Goal: Find specific page/section: Find specific page/section

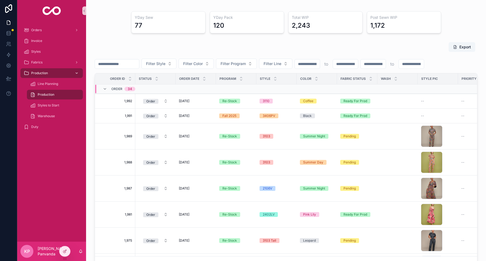
click at [32, 72] on span "Production" at bounding box center [39, 73] width 17 height 4
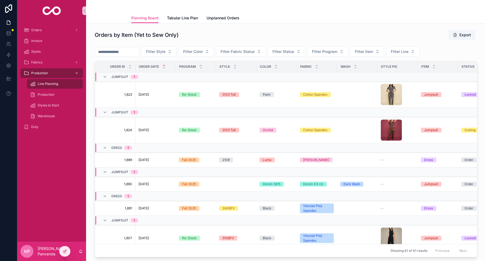
click at [76, 73] on icon "scrollable content" at bounding box center [77, 73] width 2 height 1
click at [44, 92] on div "Production" at bounding box center [54, 94] width 49 height 9
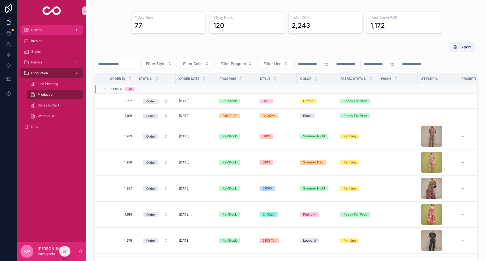
click at [37, 31] on span "Orders" at bounding box center [36, 30] width 10 height 4
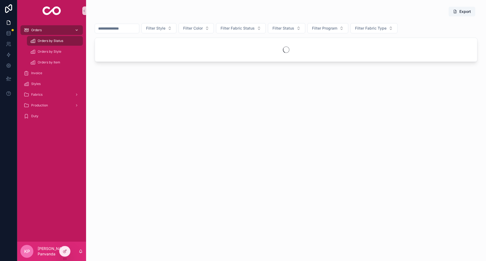
click at [37, 30] on span "Orders" at bounding box center [36, 30] width 10 height 4
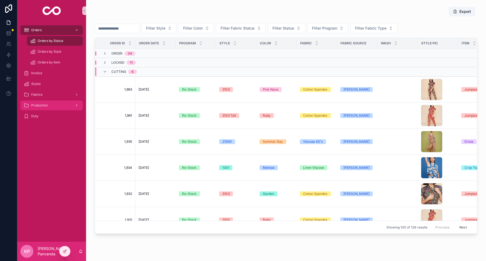
click at [41, 104] on span "Production" at bounding box center [39, 105] width 17 height 4
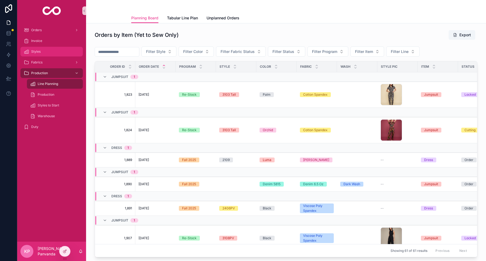
click at [42, 51] on div "Styles" at bounding box center [52, 51] width 56 height 9
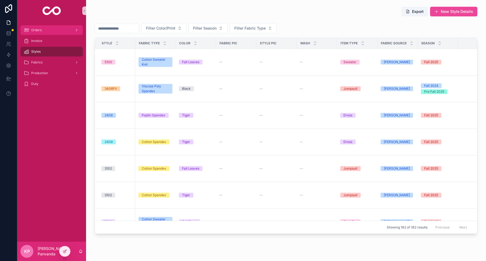
click at [50, 31] on div "Orders" at bounding box center [52, 30] width 56 height 9
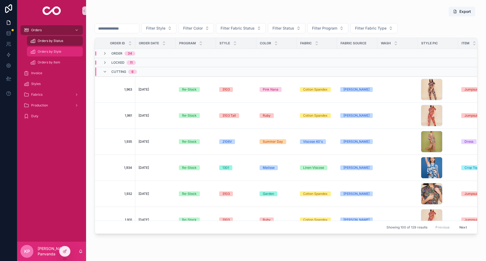
click at [54, 50] on span "Orders by Style" at bounding box center [50, 51] width 24 height 4
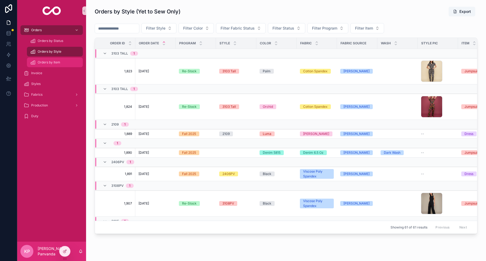
click at [52, 62] on span "Orders by Item" at bounding box center [49, 62] width 23 height 4
click at [51, 52] on span "Orders by Style" at bounding box center [50, 51] width 24 height 4
click at [105, 52] on icon "scrollable content" at bounding box center [105, 53] width 4 height 4
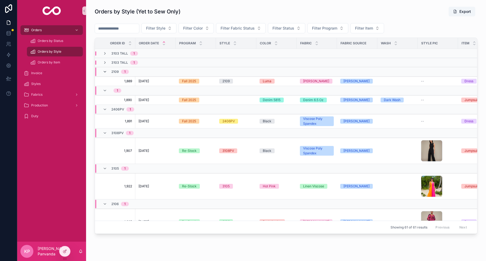
click at [105, 70] on icon "scrollable content" at bounding box center [105, 72] width 4 height 4
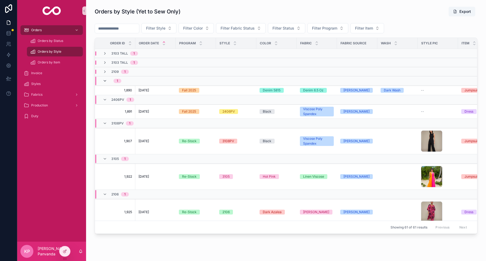
click at [106, 80] on icon "scrollable content" at bounding box center [105, 81] width 4 height 4
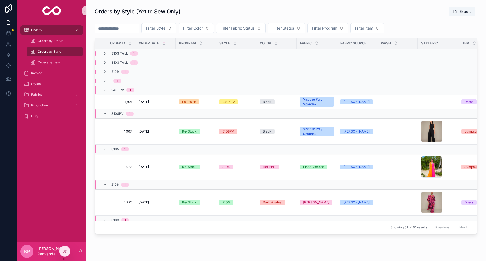
click at [105, 91] on icon "scrollable content" at bounding box center [105, 90] width 4 height 4
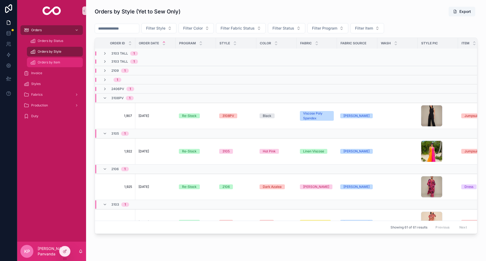
scroll to position [1, 0]
click at [65, 61] on div "Orders by Item" at bounding box center [54, 62] width 49 height 9
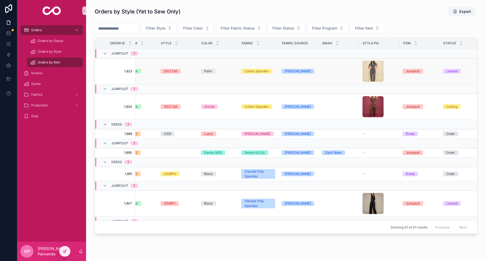
scroll to position [0, 71]
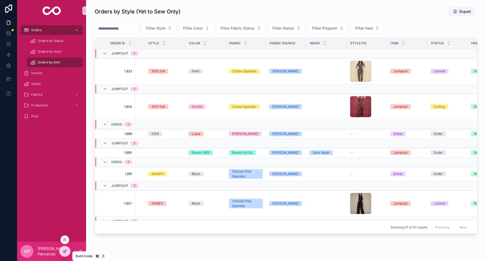
click at [64, 253] on icon at bounding box center [64, 251] width 2 height 2
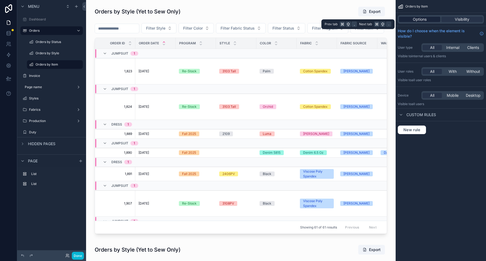
click at [422, 19] on span "Options" at bounding box center [419, 19] width 14 height 5
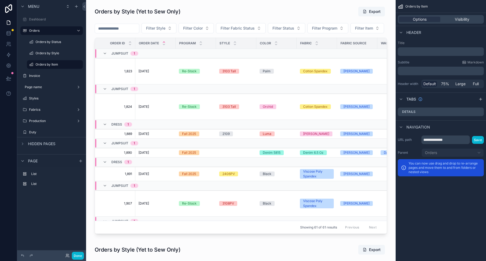
scroll to position [0, 0]
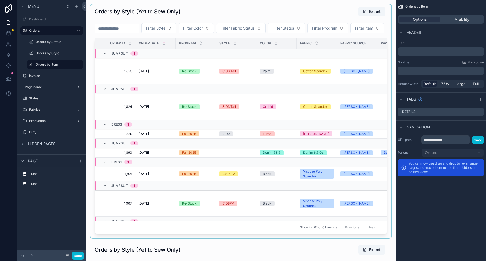
click at [200, 39] on div "scrollable content" at bounding box center [240, 121] width 301 height 234
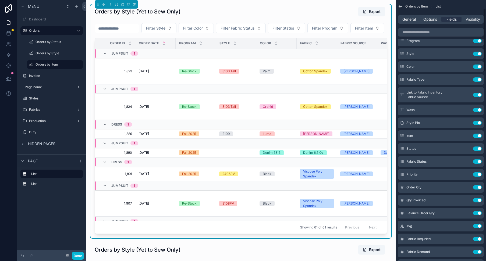
scroll to position [33, 0]
click at [466, 135] on icon "scrollable content" at bounding box center [467, 136] width 2 height 2
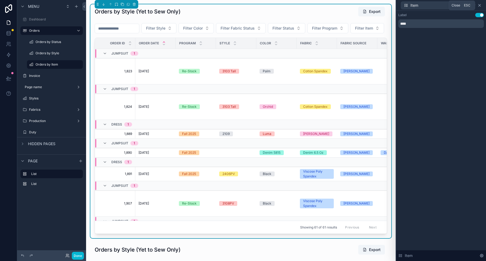
click at [480, 5] on icon at bounding box center [479, 5] width 4 height 4
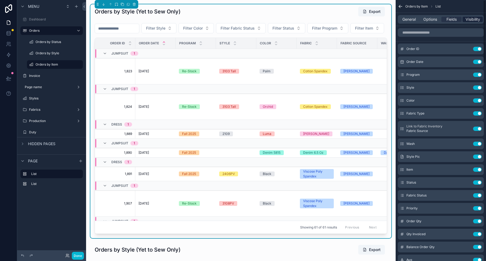
scroll to position [0, 0]
click at [472, 20] on span "Visibility" at bounding box center [472, 19] width 15 height 5
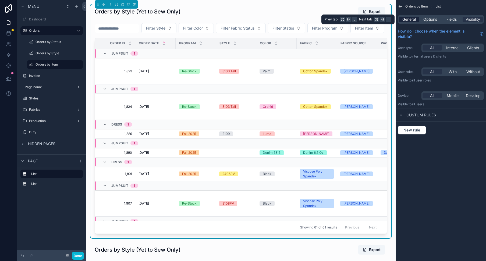
click at [408, 21] on span "General" at bounding box center [408, 19] width 13 height 5
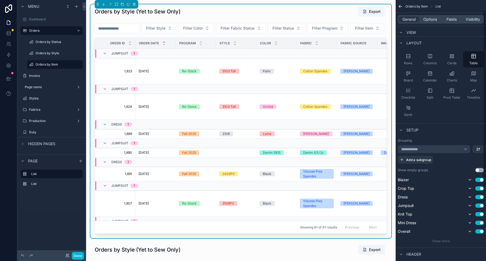
scroll to position [19, 0]
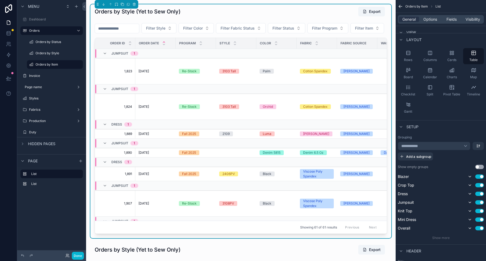
click at [466, 146] on div "**********" at bounding box center [433, 146] width 73 height 9
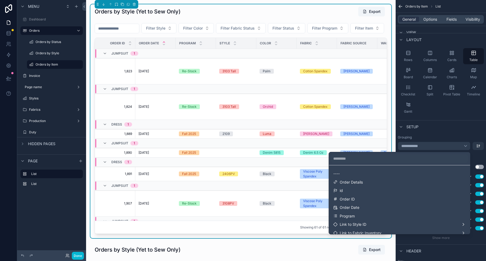
click at [458, 121] on div "scrollable content" at bounding box center [243, 130] width 486 height 261
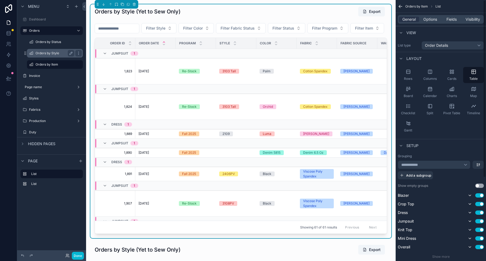
scroll to position [0, 0]
click at [52, 51] on label "Orders by Style" at bounding box center [53, 53] width 37 height 4
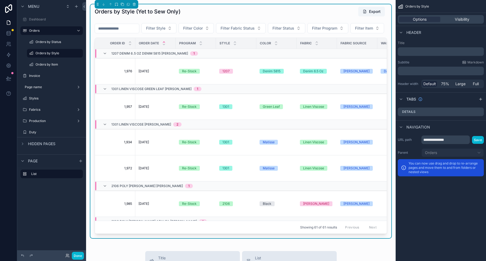
click at [296, 16] on div "Orders by Style (Yet to Sew Only) Export" at bounding box center [241, 11] width 292 height 10
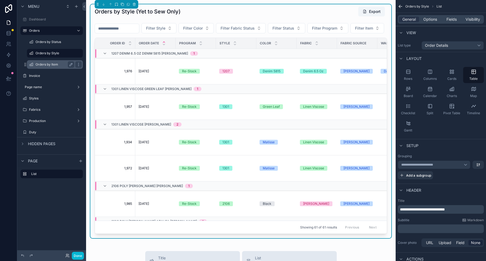
click at [52, 63] on label "Orders by Item" at bounding box center [53, 64] width 37 height 4
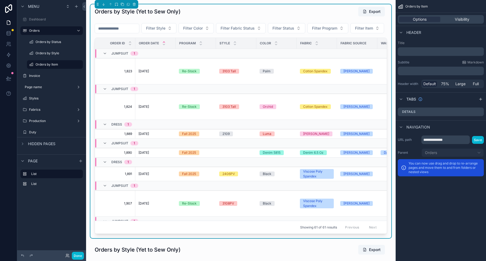
click at [311, 16] on div "Orders by Style (Yet to Sew Only) Export" at bounding box center [241, 11] width 292 height 10
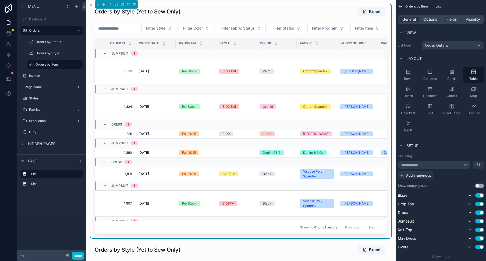
click at [464, 164] on div "**********" at bounding box center [433, 164] width 73 height 9
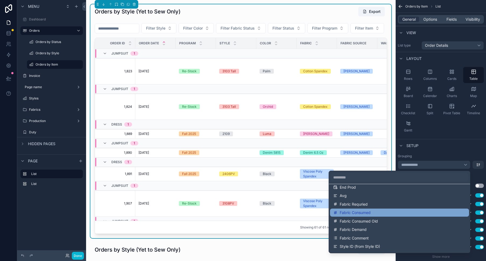
scroll to position [235, 0]
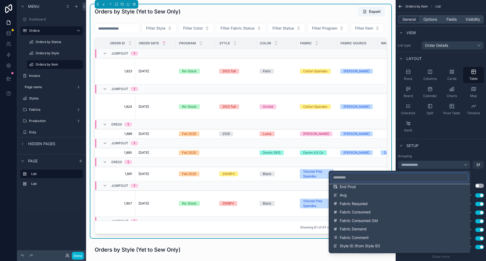
click at [352, 180] on input "text" at bounding box center [399, 177] width 137 height 9
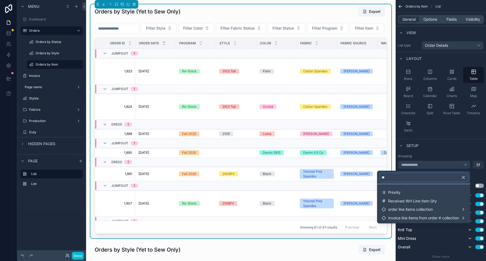
scroll to position [0, 0]
type input "**"
click at [462, 177] on icon "button" at bounding box center [463, 177] width 2 height 2
